Goal: Use online tool/utility: Use online tool/utility

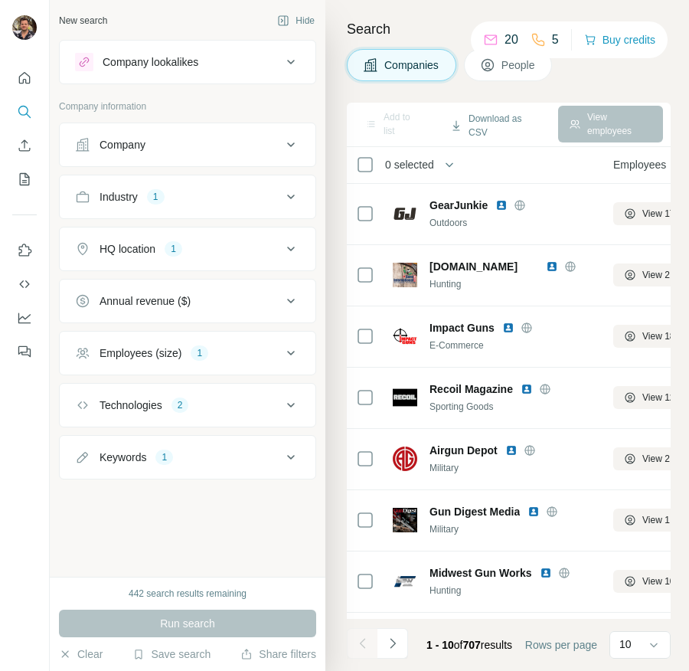
click at [174, 201] on div "Industry 1" at bounding box center [178, 196] width 207 height 15
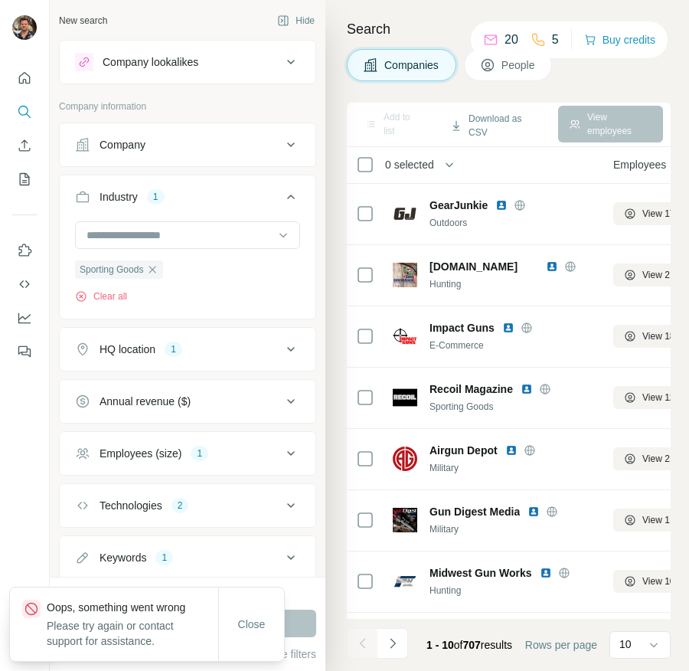
click at [194, 507] on div "Technologies 2" at bounding box center [178, 505] width 207 height 15
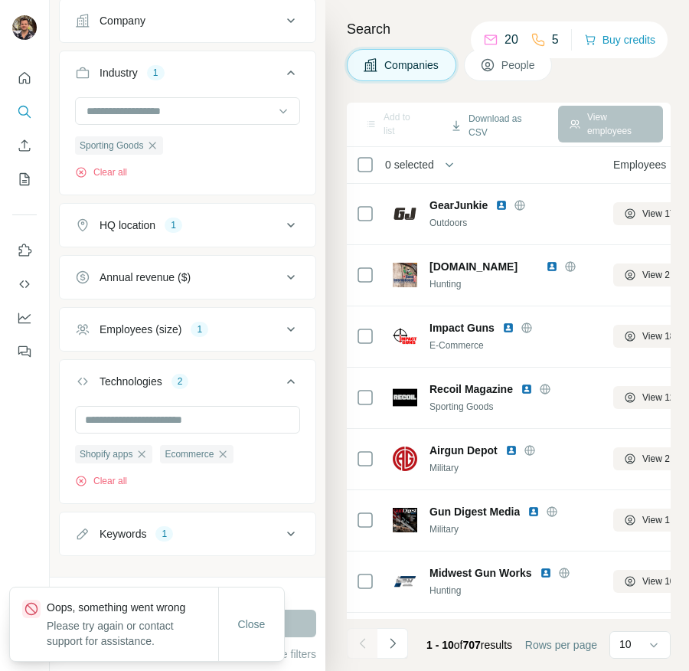
scroll to position [131, 0]
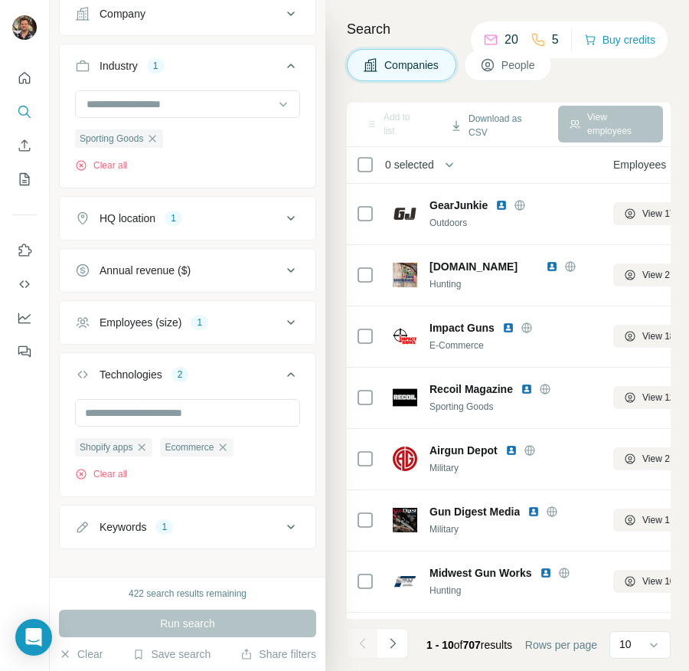
click at [192, 528] on div "Keywords 1" at bounding box center [178, 526] width 207 height 15
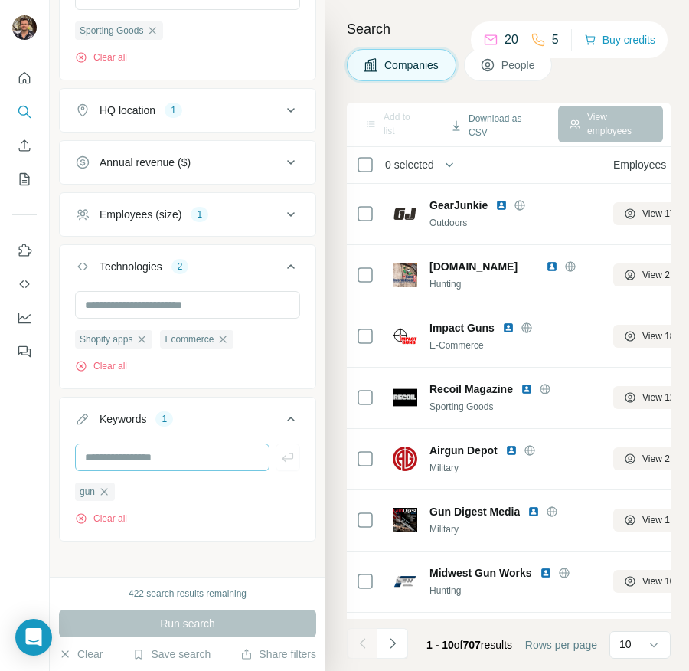
scroll to position [208, 0]
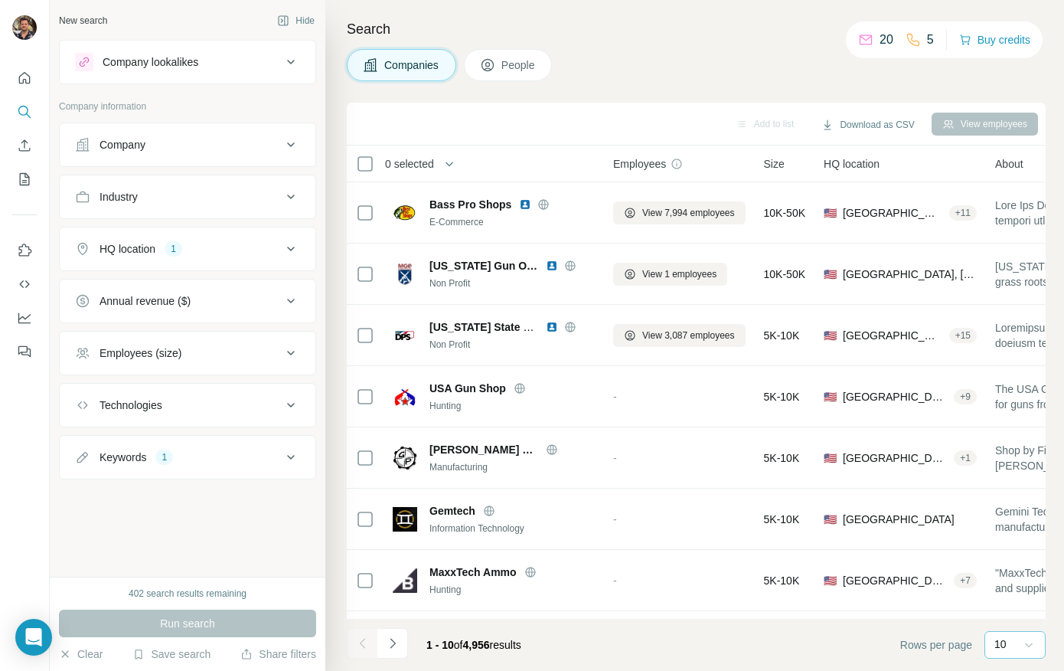
click at [688, 652] on div at bounding box center [1028, 645] width 15 height 28
click at [688, 525] on div "60" at bounding box center [1015, 528] width 35 height 15
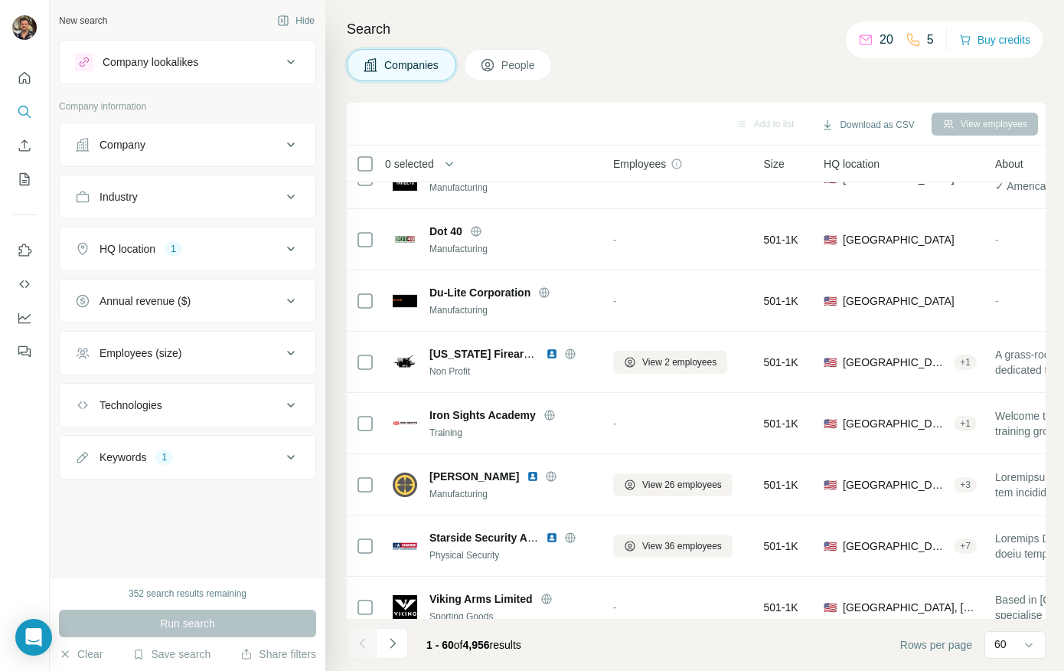
scroll to position [3238, 0]
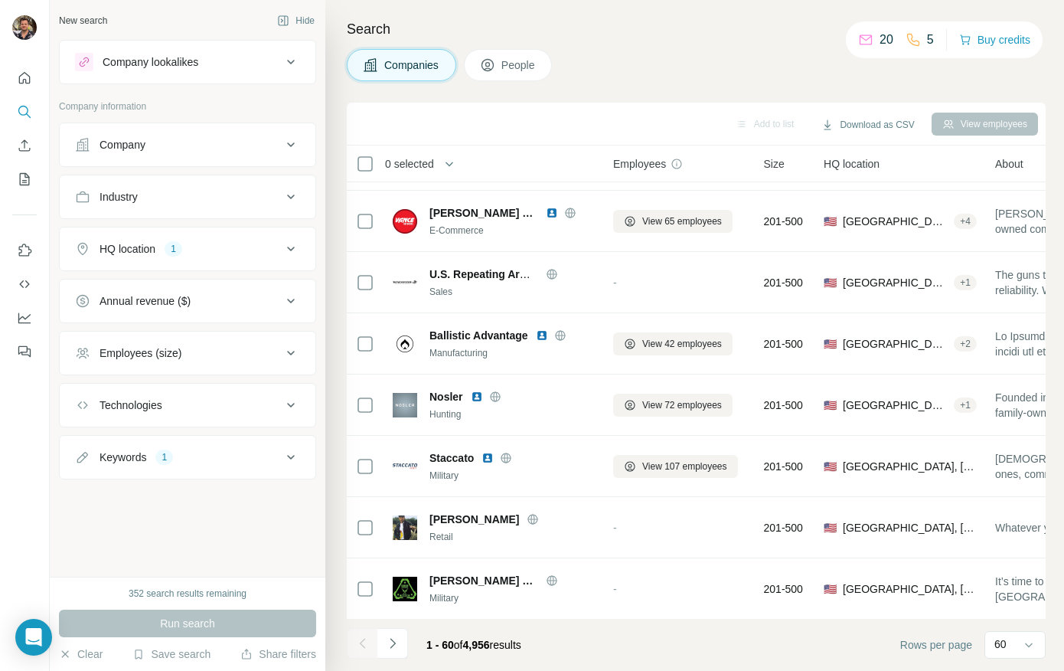
click at [204, 202] on div "Industry" at bounding box center [178, 196] width 207 height 15
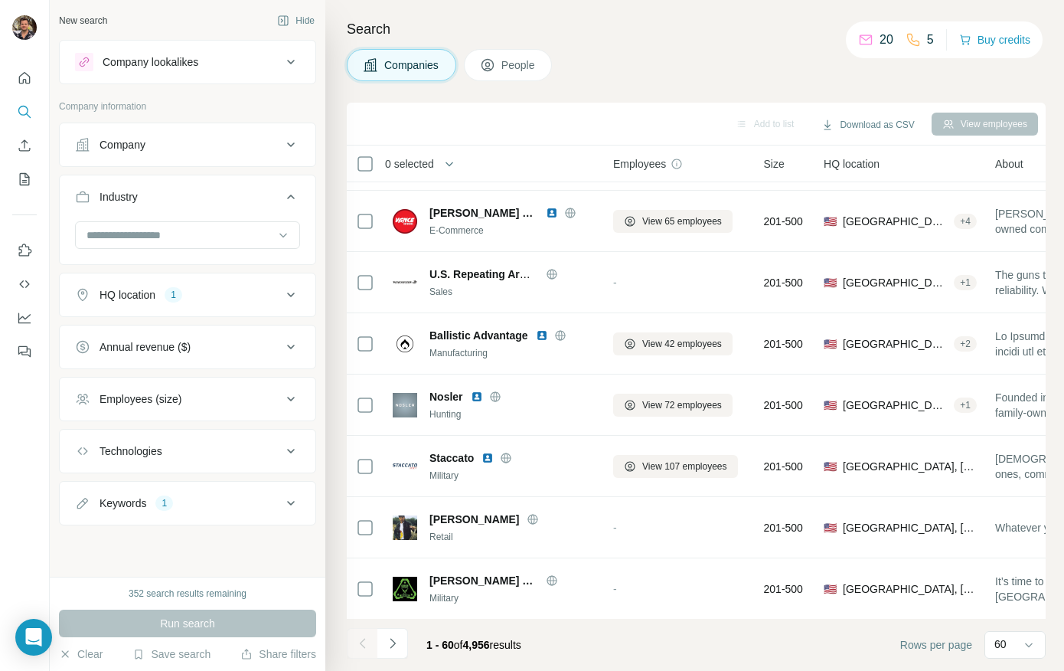
click at [204, 202] on div "Industry" at bounding box center [178, 196] width 207 height 15
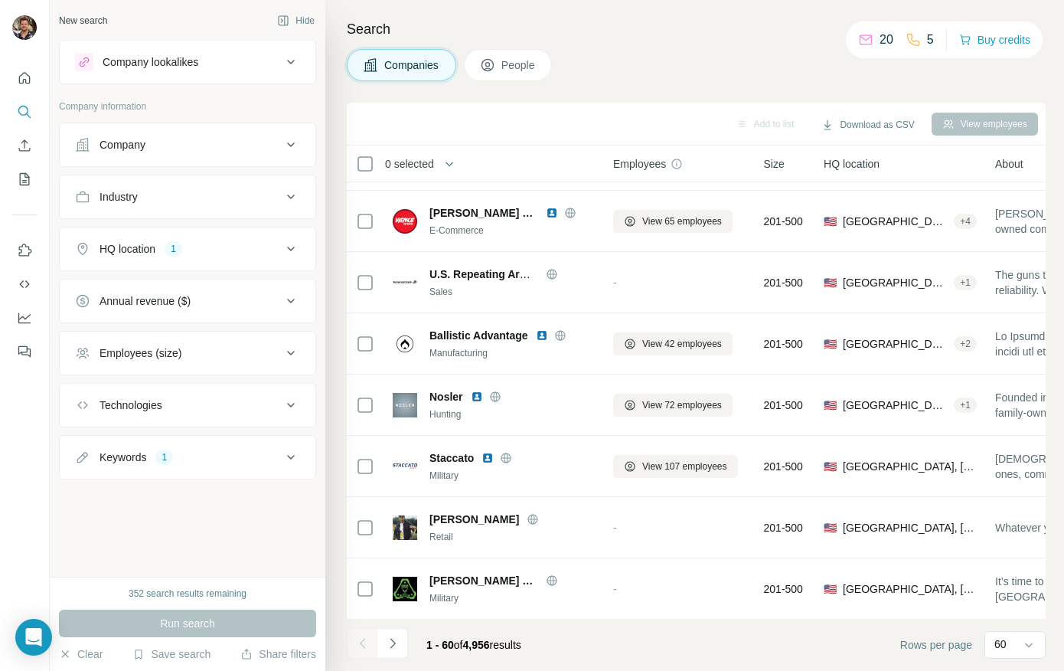
click at [202, 296] on div "Annual revenue ($)" at bounding box center [178, 300] width 207 height 15
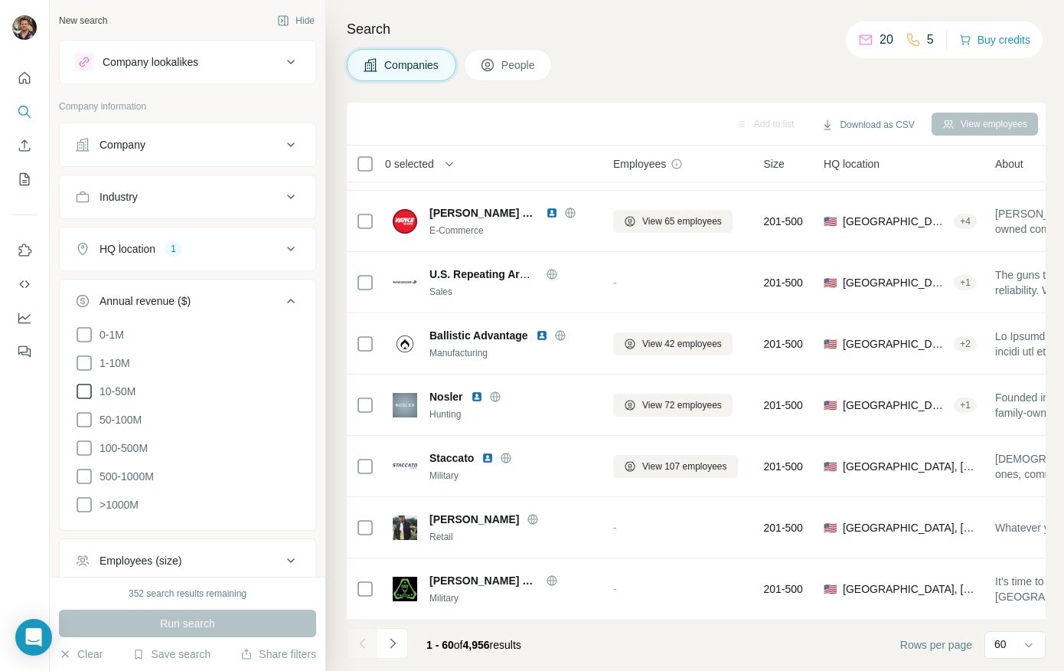
click at [84, 388] on icon at bounding box center [84, 391] width 18 height 18
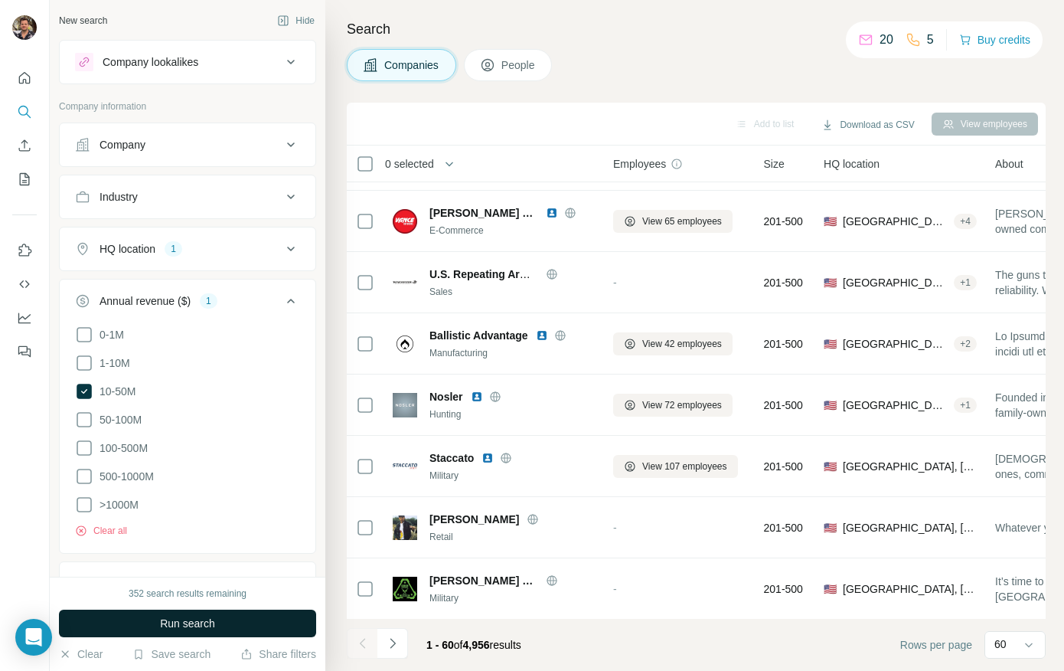
click at [194, 628] on span "Run search" at bounding box center [187, 623] width 55 height 15
